Goal: Information Seeking & Learning: Learn about a topic

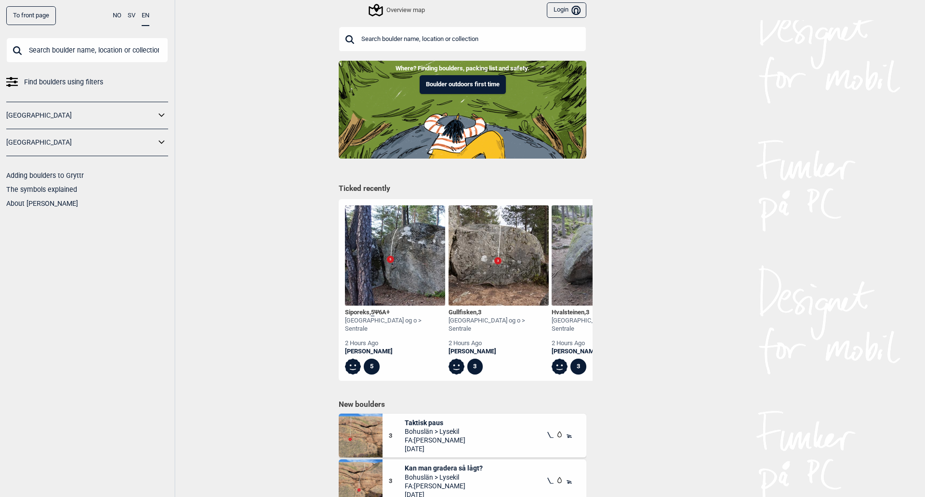
click at [111, 136] on link "[GEOGRAPHIC_DATA]" at bounding box center [80, 142] width 149 height 14
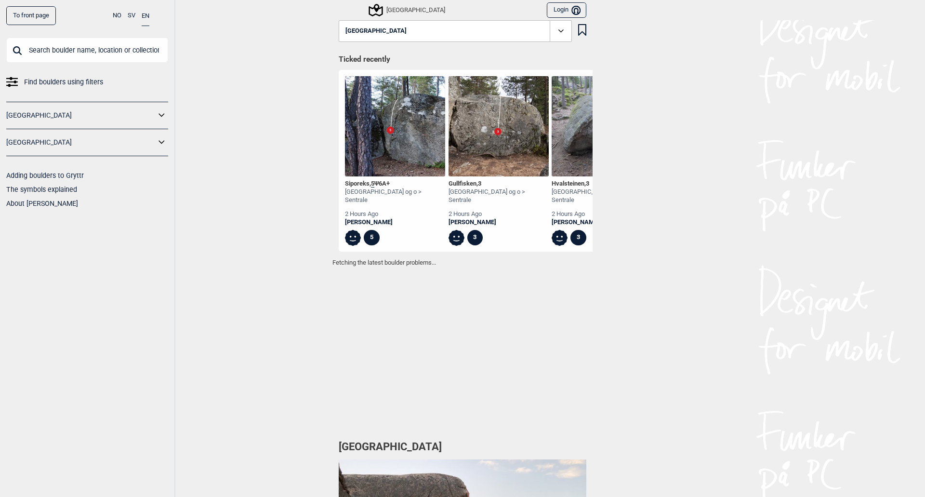
click at [115, 153] on div "[GEOGRAPHIC_DATA]" at bounding box center [87, 142] width 162 height 27
click at [110, 144] on link "[GEOGRAPHIC_DATA]" at bounding box center [80, 142] width 149 height 14
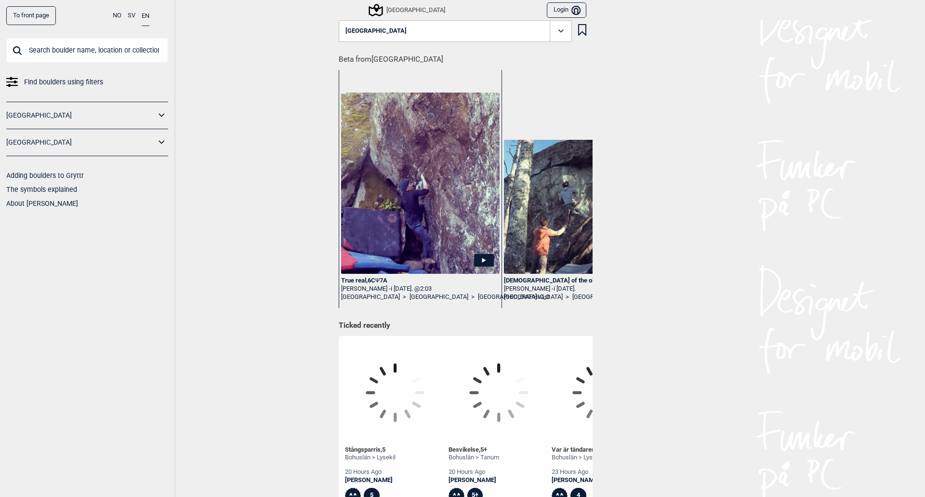
click at [162, 141] on icon at bounding box center [162, 142] width 13 height 14
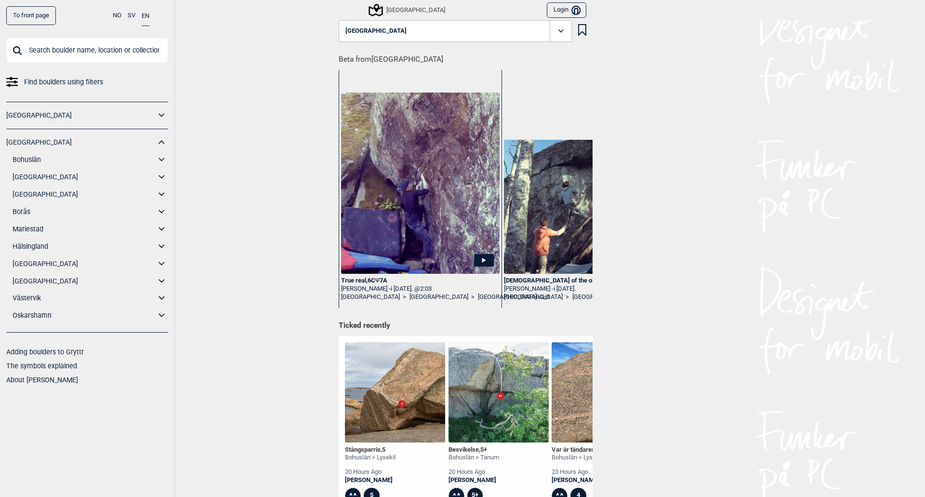
click at [161, 280] on icon at bounding box center [162, 281] width 13 height 14
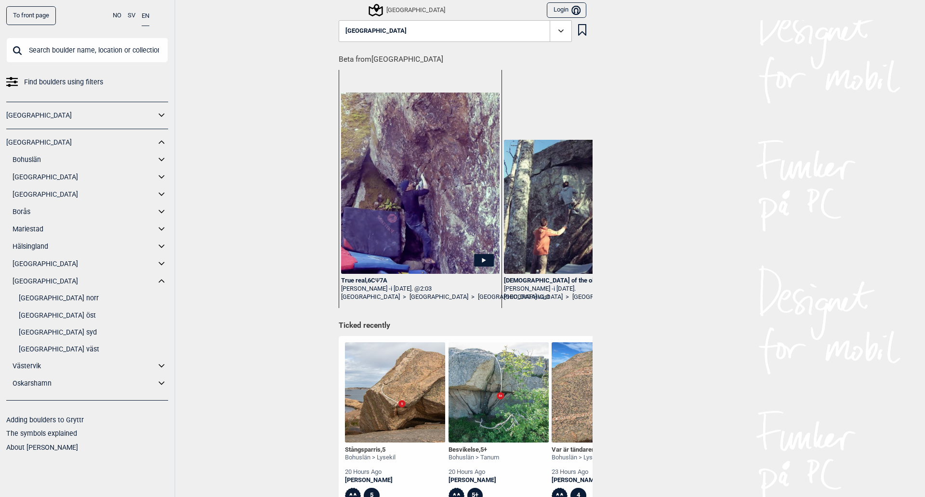
click at [60, 347] on link "[GEOGRAPHIC_DATA] väst" at bounding box center [93, 349] width 149 height 14
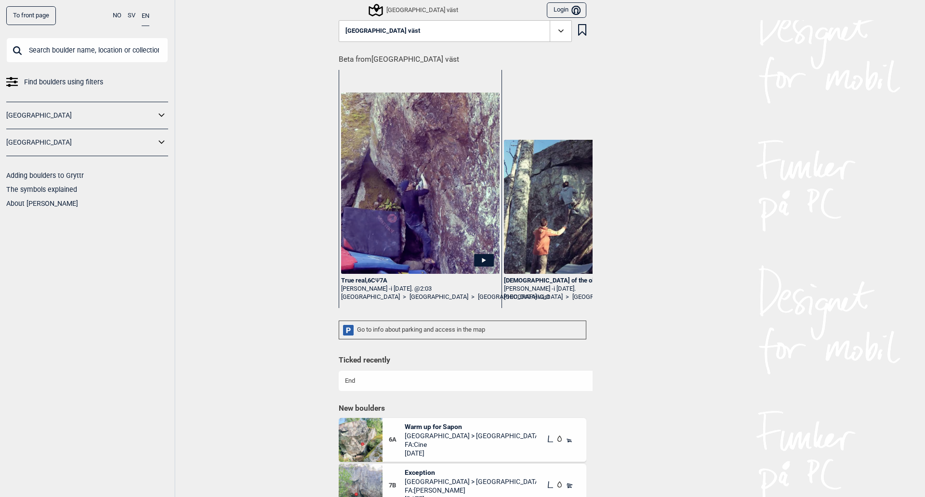
click at [66, 50] on input "text" at bounding box center [87, 50] width 162 height 25
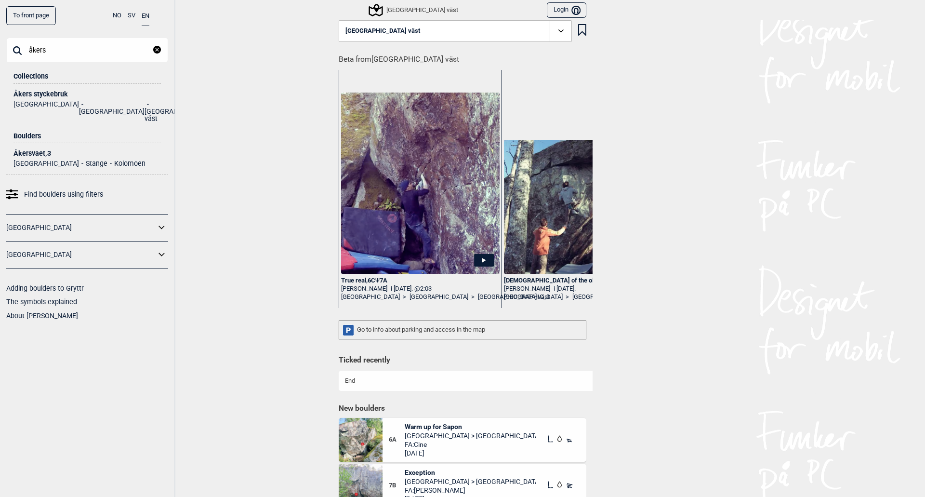
type input "åkers"
click at [75, 96] on div "Åkers styckebruk" at bounding box center [86, 94] width 147 height 7
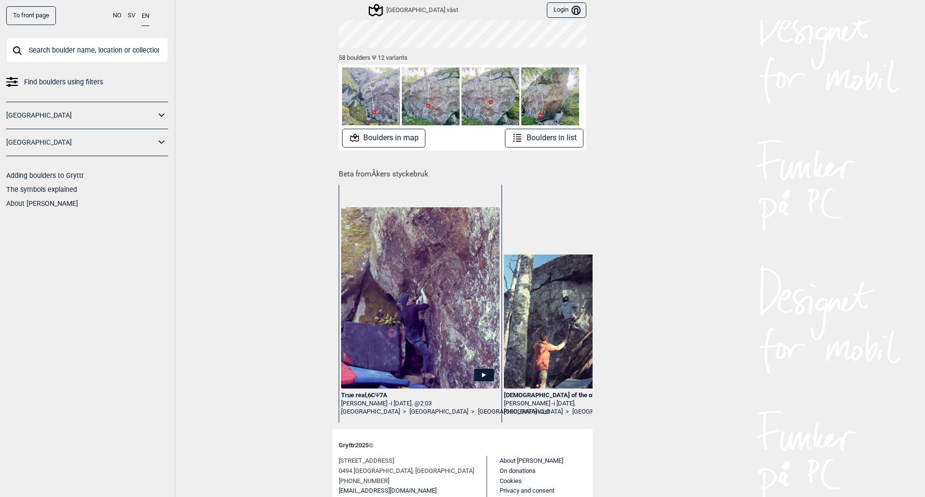
scroll to position [145, 0]
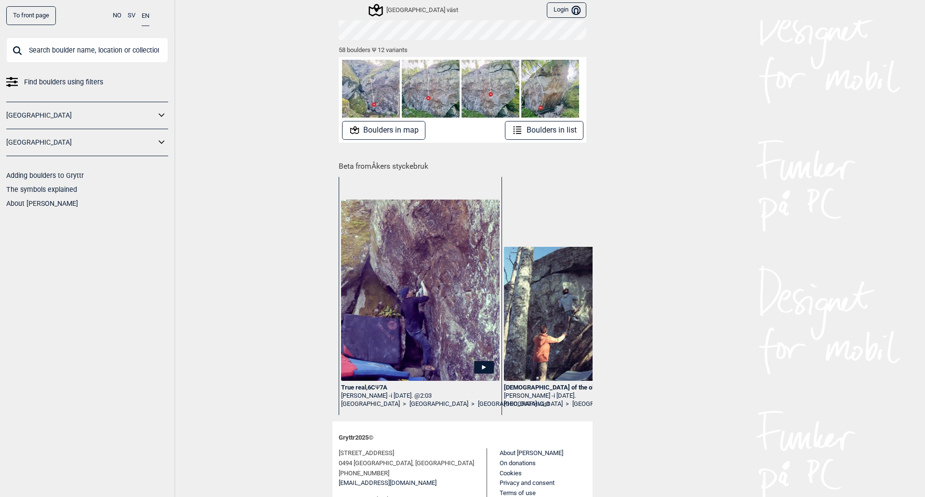
click at [536, 132] on button "Boulders in list" at bounding box center [544, 130] width 79 height 19
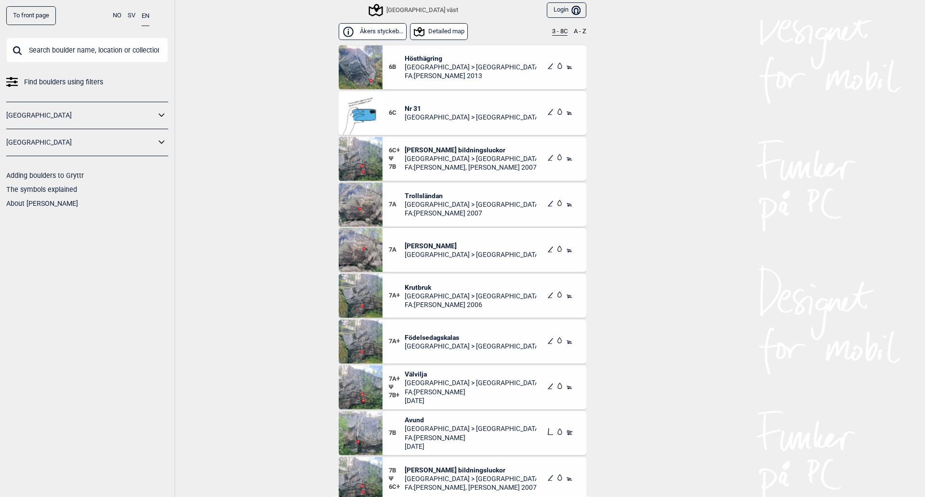
click at [439, 336] on span "Födelsedagskalas" at bounding box center [471, 337] width 132 height 9
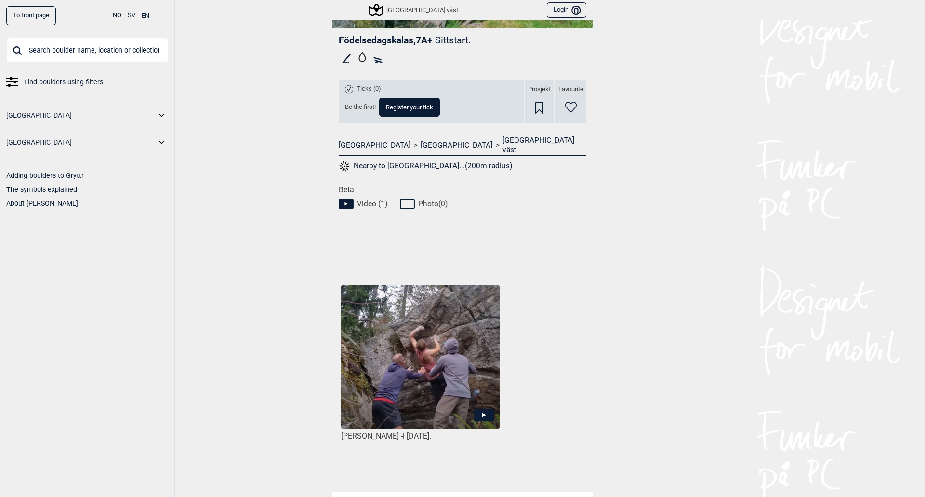
scroll to position [289, 0]
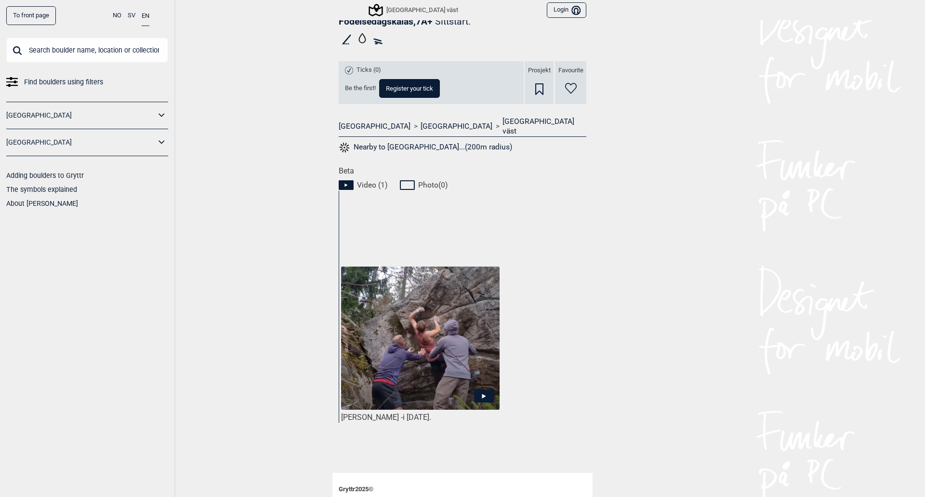
click at [484, 389] on icon at bounding box center [484, 395] width 20 height 13
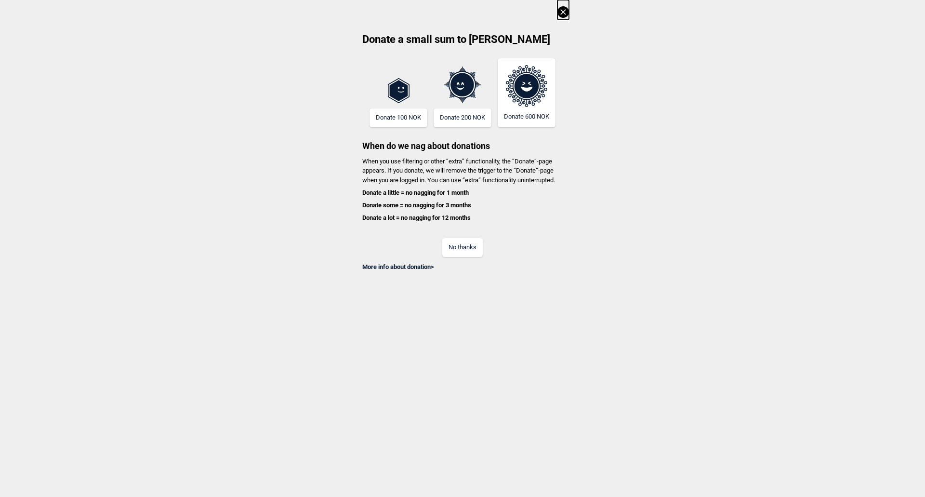
click at [465, 248] on button "No thanks" at bounding box center [462, 247] width 40 height 19
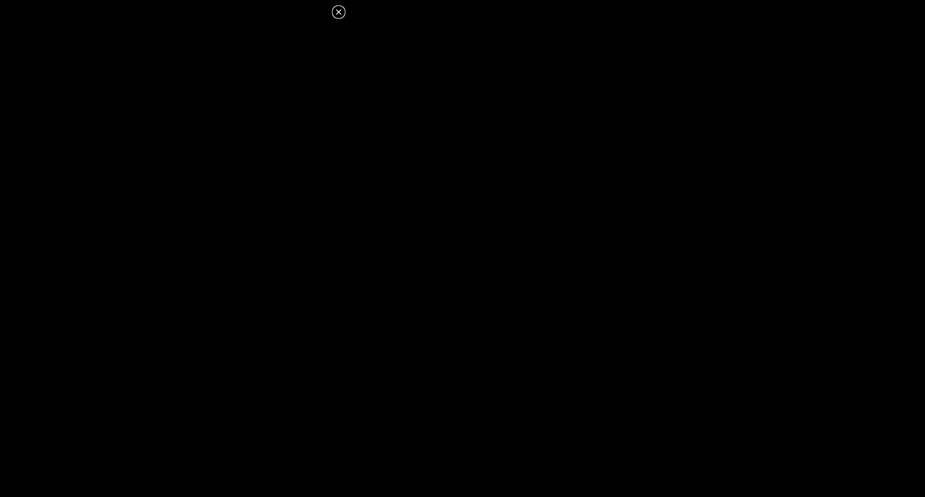
click at [414, 320] on dialog at bounding box center [462, 248] width 925 height 497
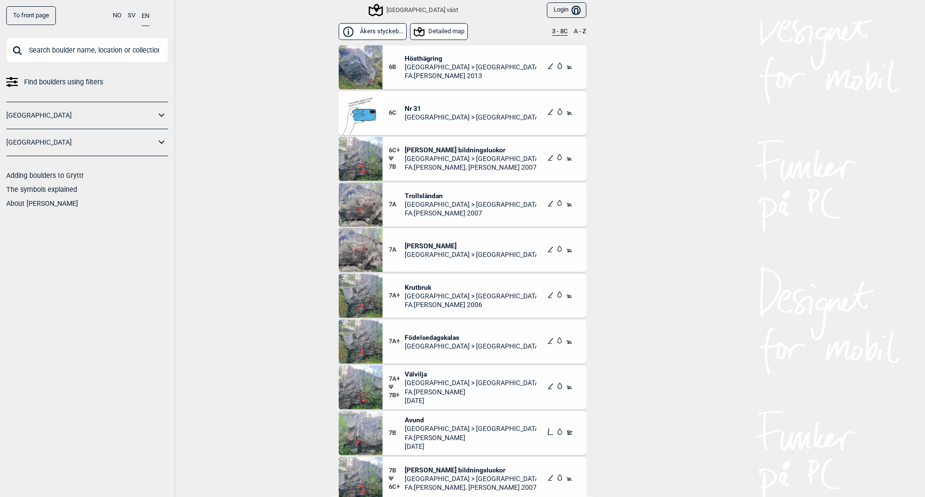
click at [422, 193] on span "Trollsländan" at bounding box center [471, 195] width 132 height 9
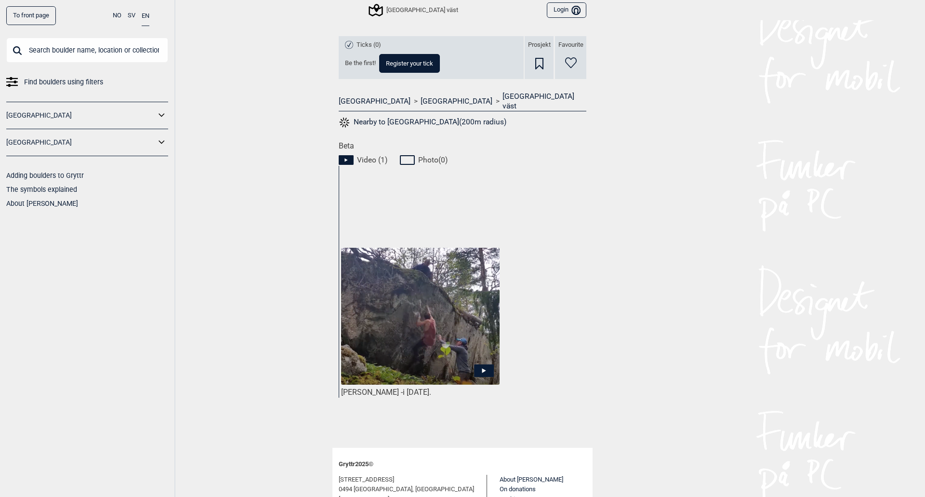
scroll to position [337, 0]
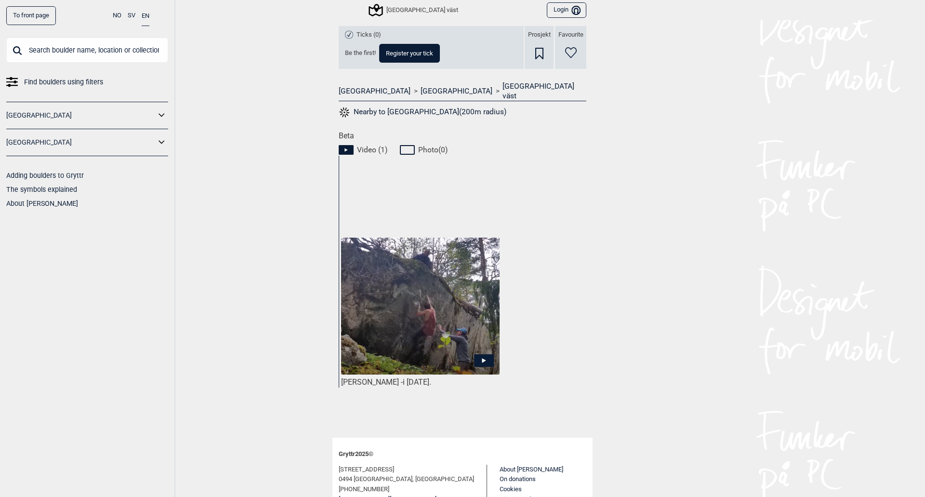
click at [488, 354] on icon at bounding box center [484, 360] width 20 height 13
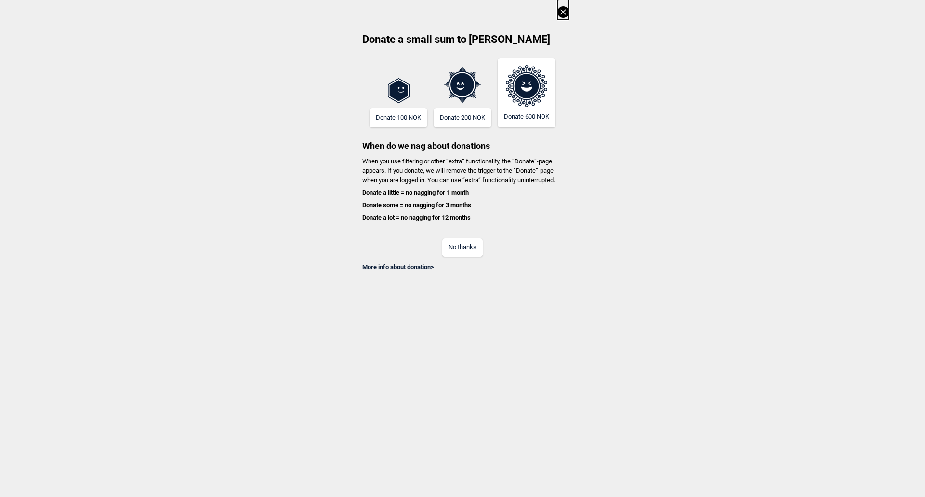
click at [475, 252] on button "No thanks" at bounding box center [462, 247] width 40 height 19
